Goal: Find specific page/section

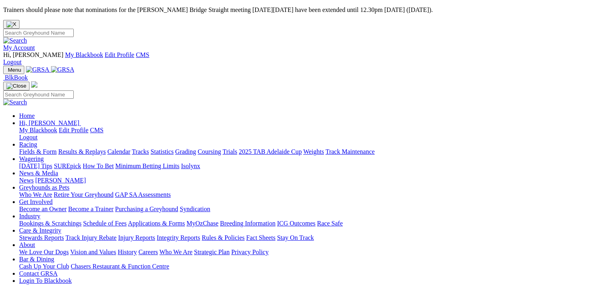
click at [19, 148] on link "Fields & Form" at bounding box center [37, 151] width 37 height 7
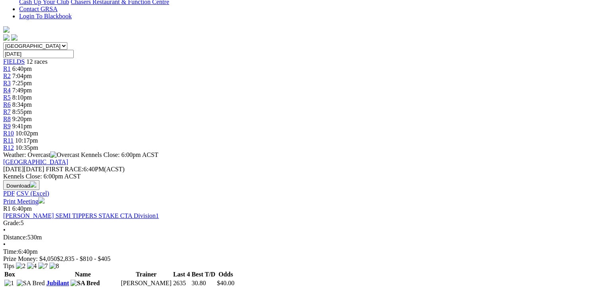
scroll to position [159, 0]
